Goal: Use online tool/utility: Utilize a website feature to perform a specific function

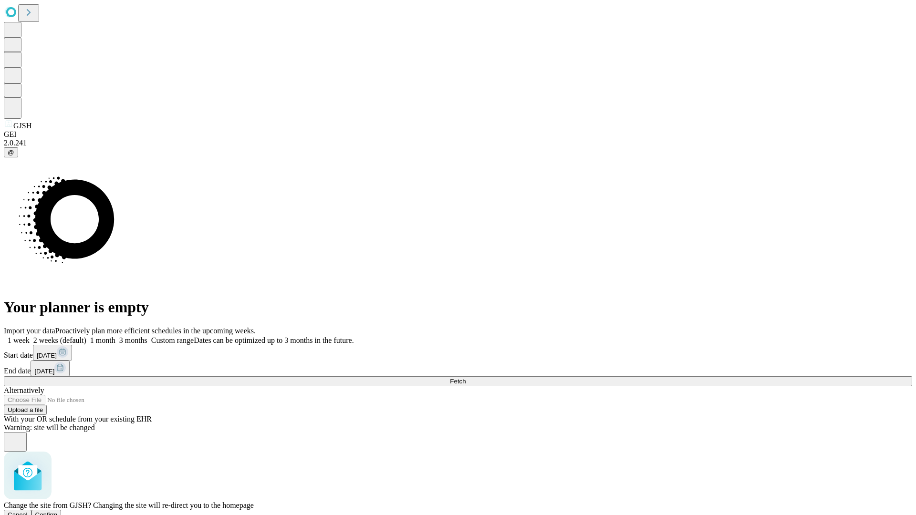
click at [58, 511] on span "Confirm" at bounding box center [46, 514] width 22 height 7
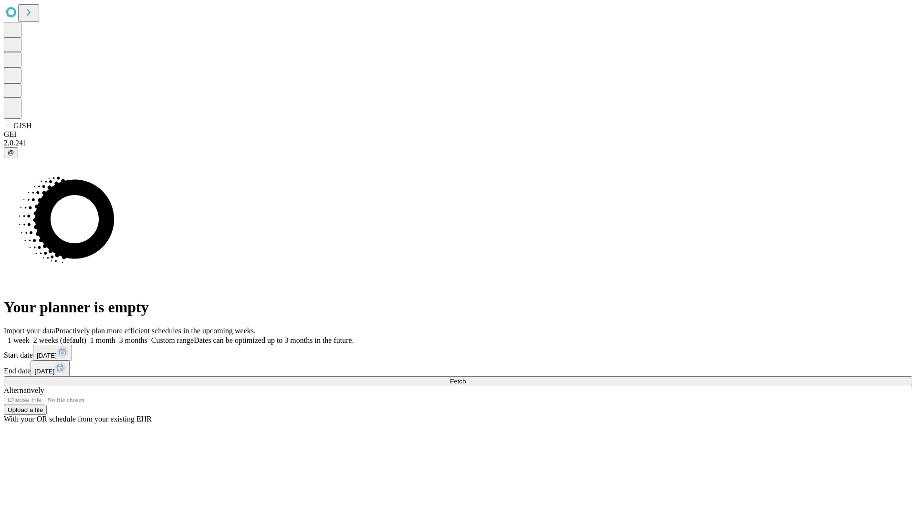
click at [86, 336] on label "2 weeks (default)" at bounding box center [58, 340] width 57 height 8
click at [466, 378] on span "Fetch" at bounding box center [458, 381] width 16 height 7
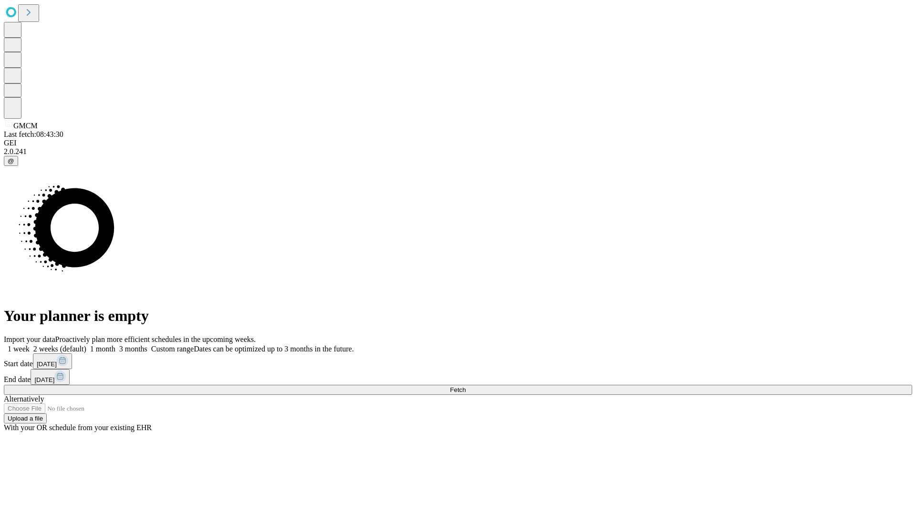
click at [86, 345] on label "2 weeks (default)" at bounding box center [58, 349] width 57 height 8
click at [466, 386] on span "Fetch" at bounding box center [458, 389] width 16 height 7
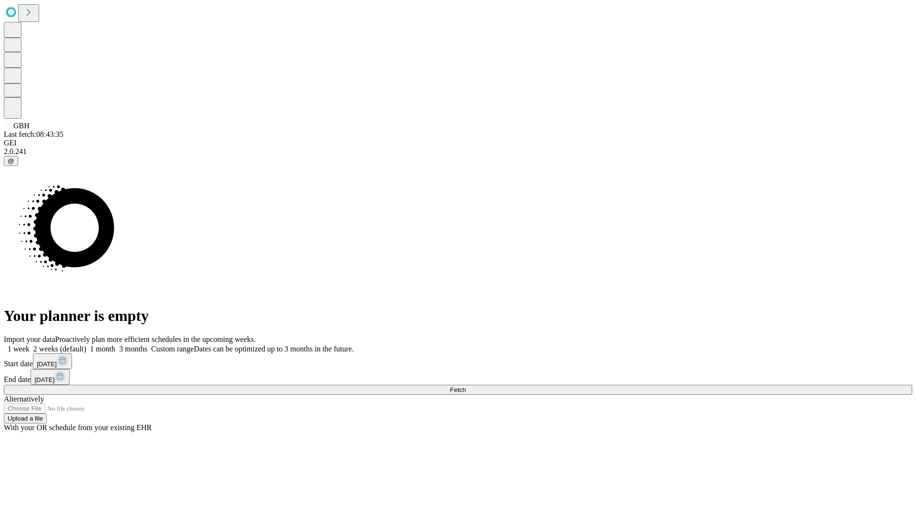
click at [466, 386] on span "Fetch" at bounding box center [458, 389] width 16 height 7
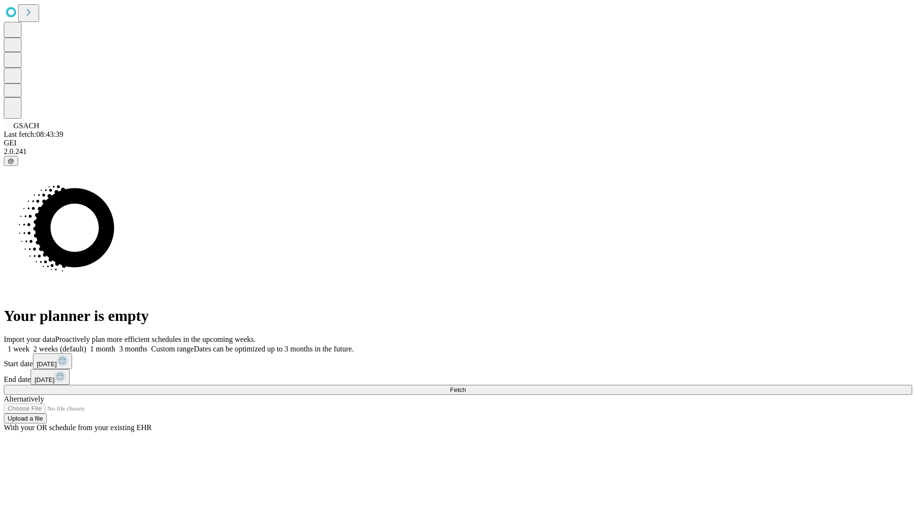
click at [86, 345] on label "2 weeks (default)" at bounding box center [58, 349] width 57 height 8
click at [466, 386] on span "Fetch" at bounding box center [458, 389] width 16 height 7
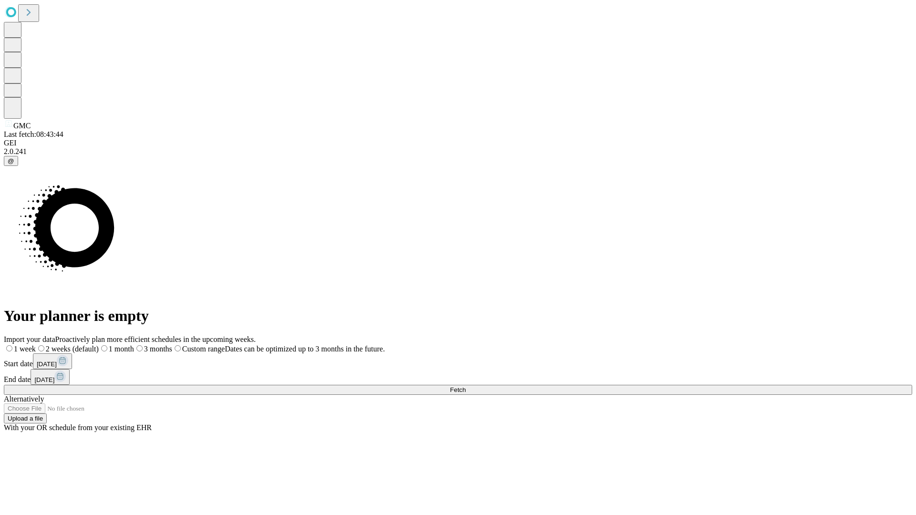
click at [466, 386] on span "Fetch" at bounding box center [458, 389] width 16 height 7
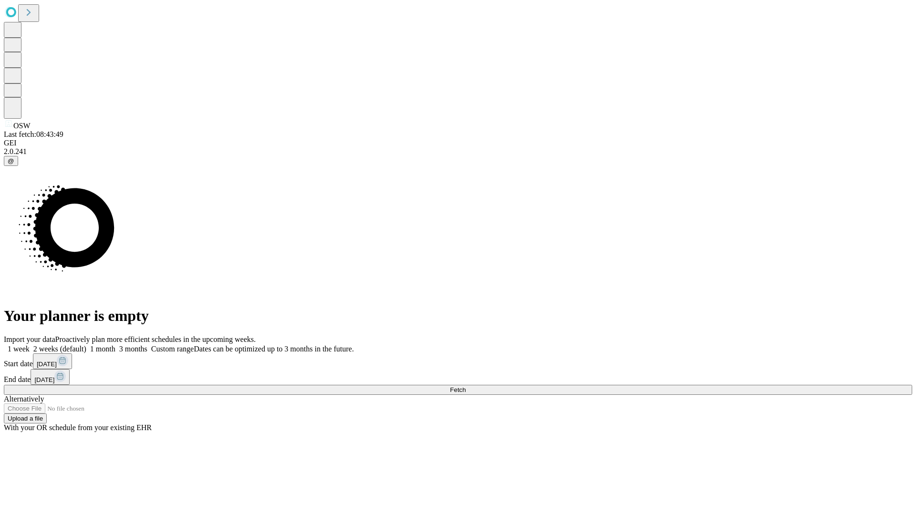
click at [86, 345] on label "2 weeks (default)" at bounding box center [58, 349] width 57 height 8
click at [466, 386] on span "Fetch" at bounding box center [458, 389] width 16 height 7
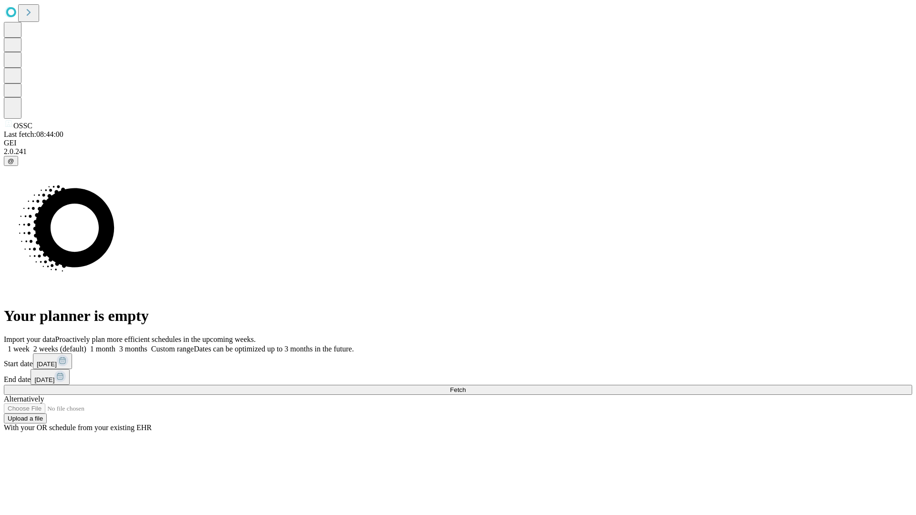
click at [86, 345] on label "2 weeks (default)" at bounding box center [58, 349] width 57 height 8
click at [466, 386] on span "Fetch" at bounding box center [458, 389] width 16 height 7
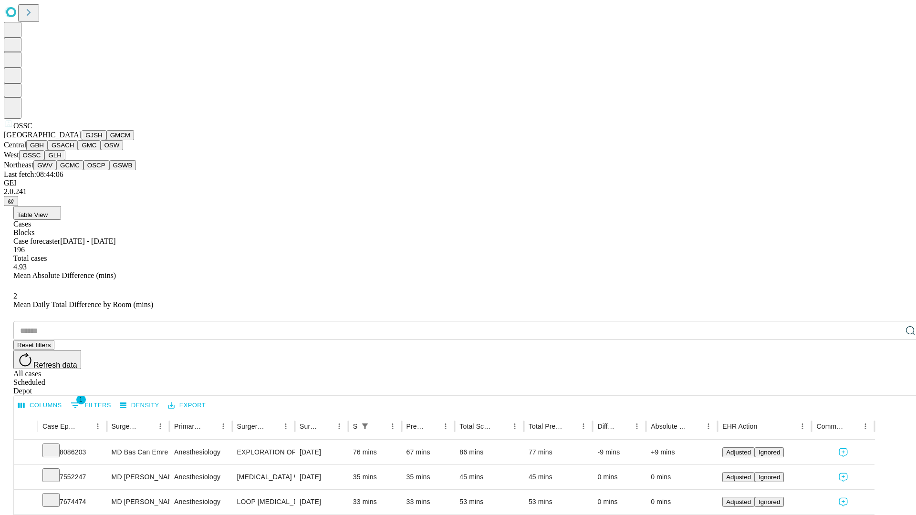
click at [65, 160] on button "GLH" at bounding box center [54, 155] width 21 height 10
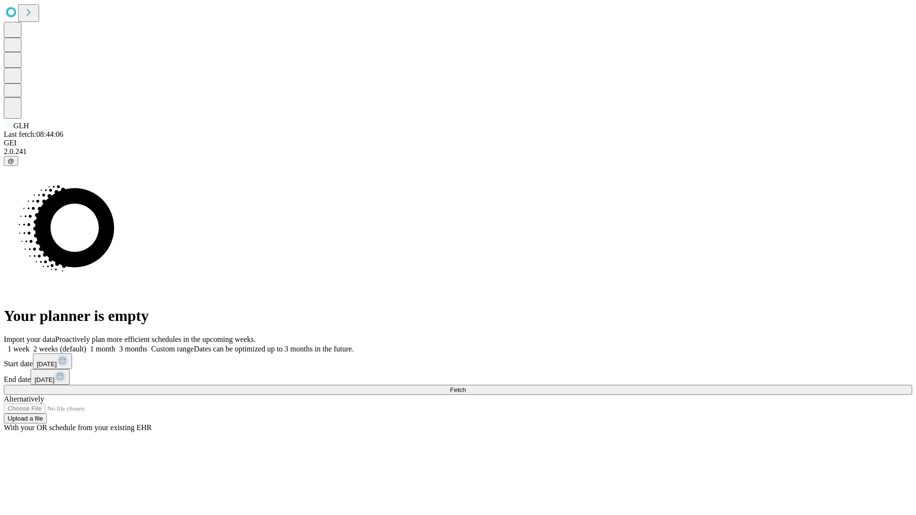
click at [86, 345] on label "2 weeks (default)" at bounding box center [58, 349] width 57 height 8
click at [466, 386] on span "Fetch" at bounding box center [458, 389] width 16 height 7
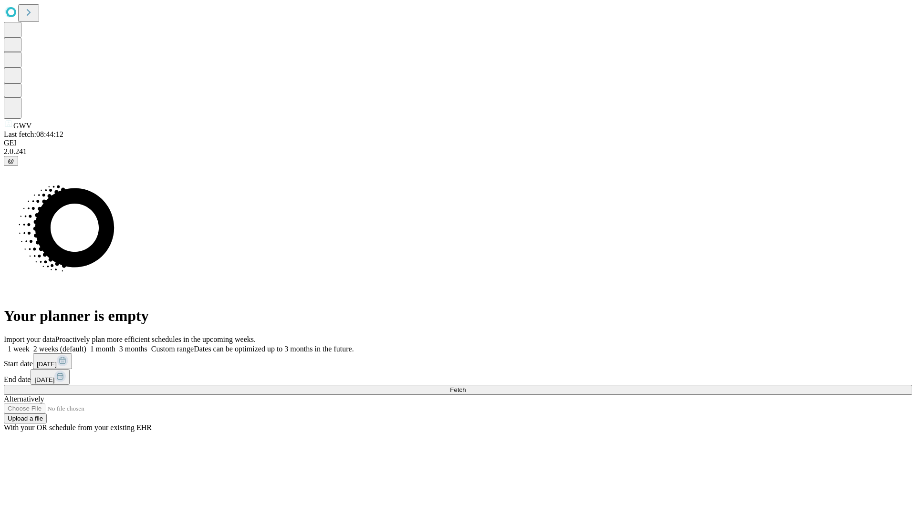
click at [86, 345] on label "2 weeks (default)" at bounding box center [58, 349] width 57 height 8
click at [466, 386] on span "Fetch" at bounding box center [458, 389] width 16 height 7
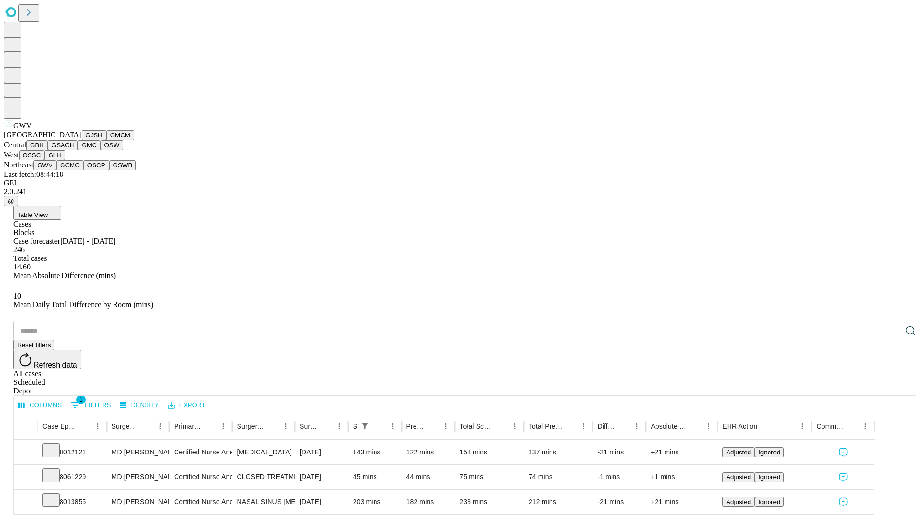
click at [74, 170] on button "GCMC" at bounding box center [69, 165] width 27 height 10
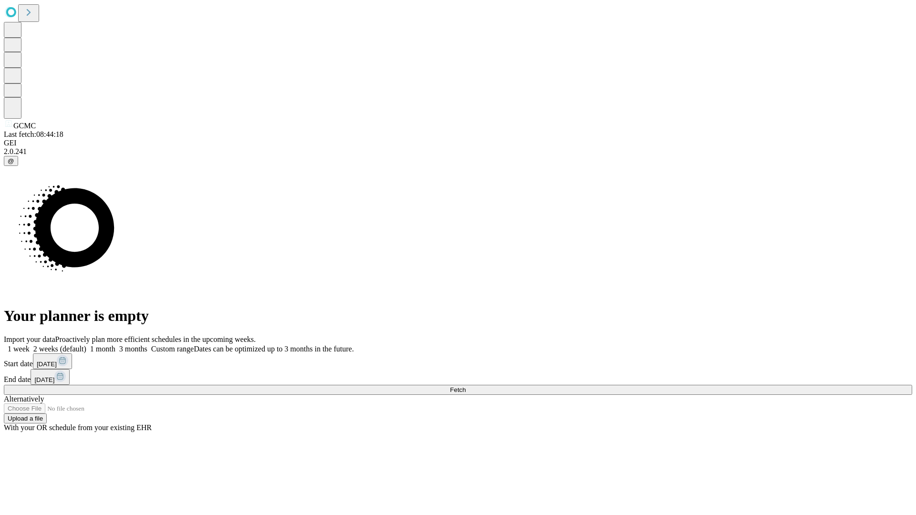
click at [86, 345] on label "2 weeks (default)" at bounding box center [58, 349] width 57 height 8
click at [466, 386] on span "Fetch" at bounding box center [458, 389] width 16 height 7
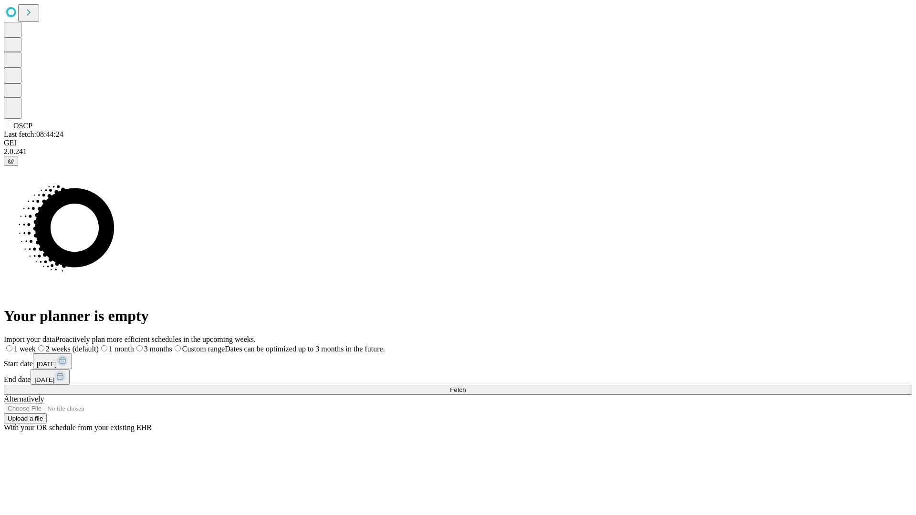
click at [99, 345] on label "2 weeks (default)" at bounding box center [67, 349] width 63 height 8
click at [466, 386] on span "Fetch" at bounding box center [458, 389] width 16 height 7
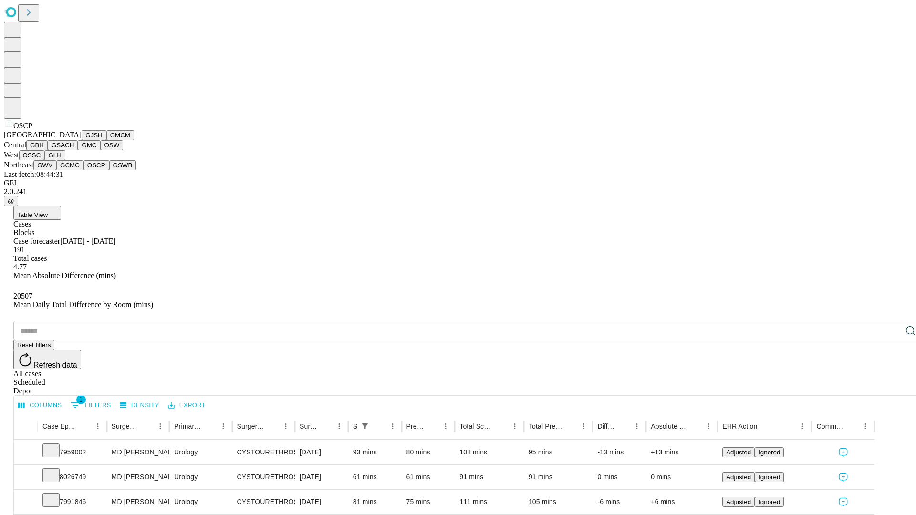
click at [109, 170] on button "GSWB" at bounding box center [122, 165] width 27 height 10
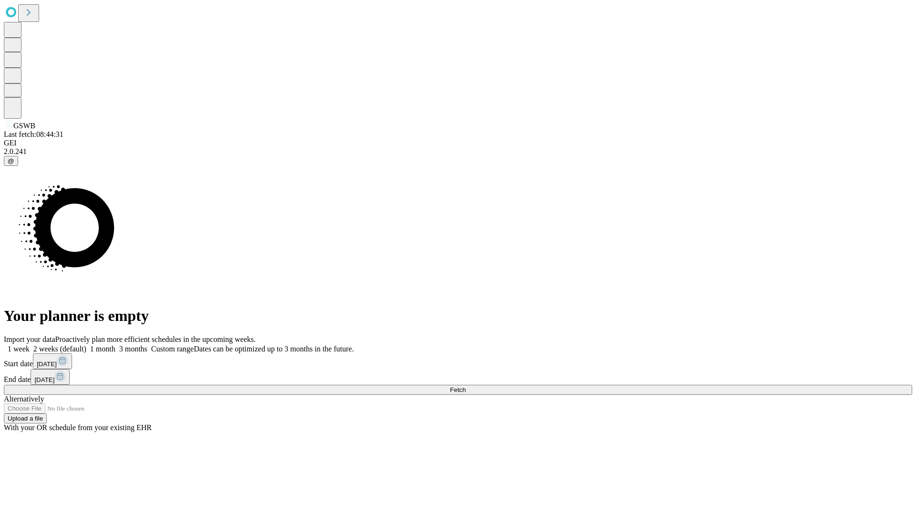
click at [86, 345] on label "2 weeks (default)" at bounding box center [58, 349] width 57 height 8
click at [466, 386] on span "Fetch" at bounding box center [458, 389] width 16 height 7
